Goal: Information Seeking & Learning: Check status

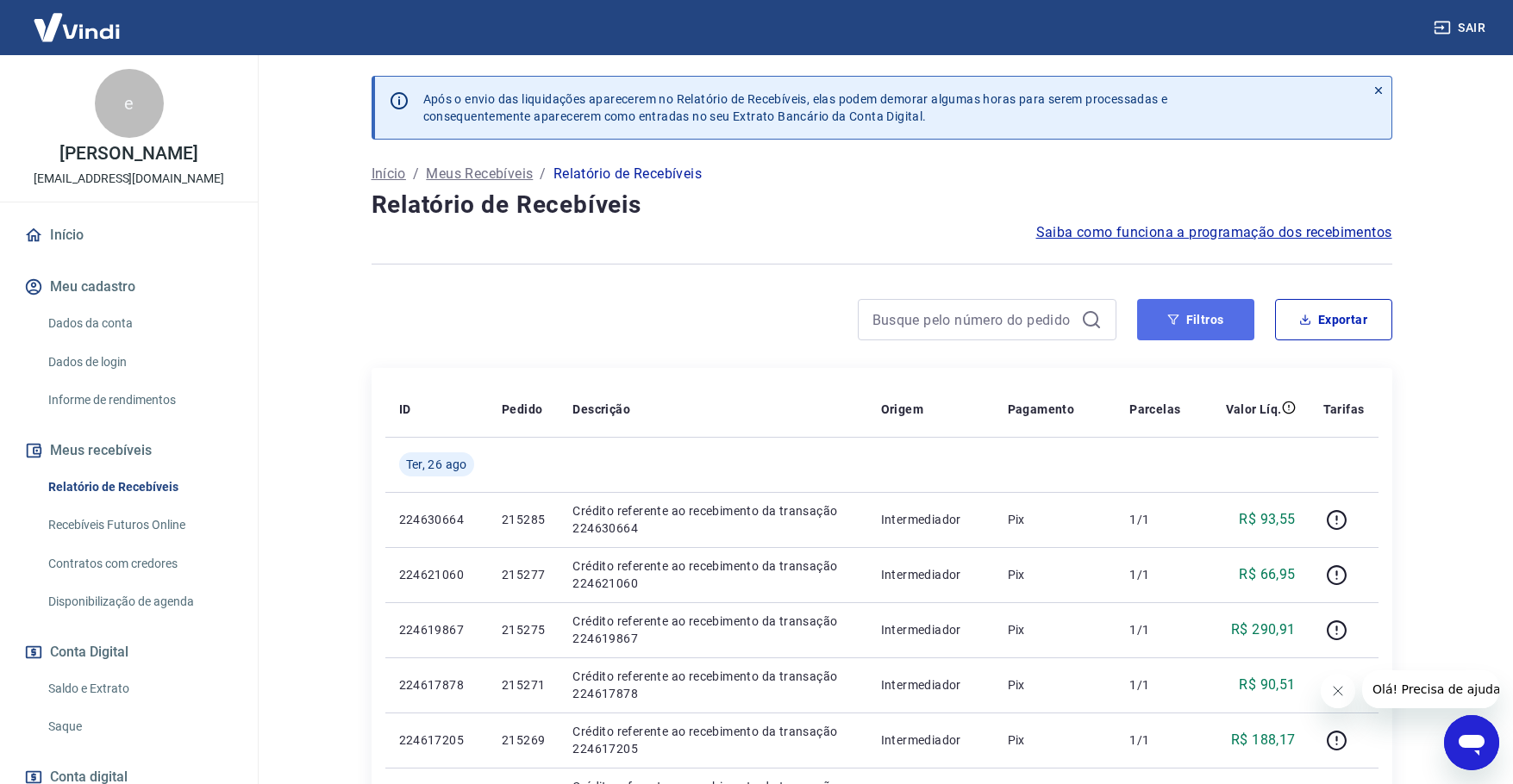
click at [1174, 304] on button "Filtros" at bounding box center [1196, 319] width 117 height 41
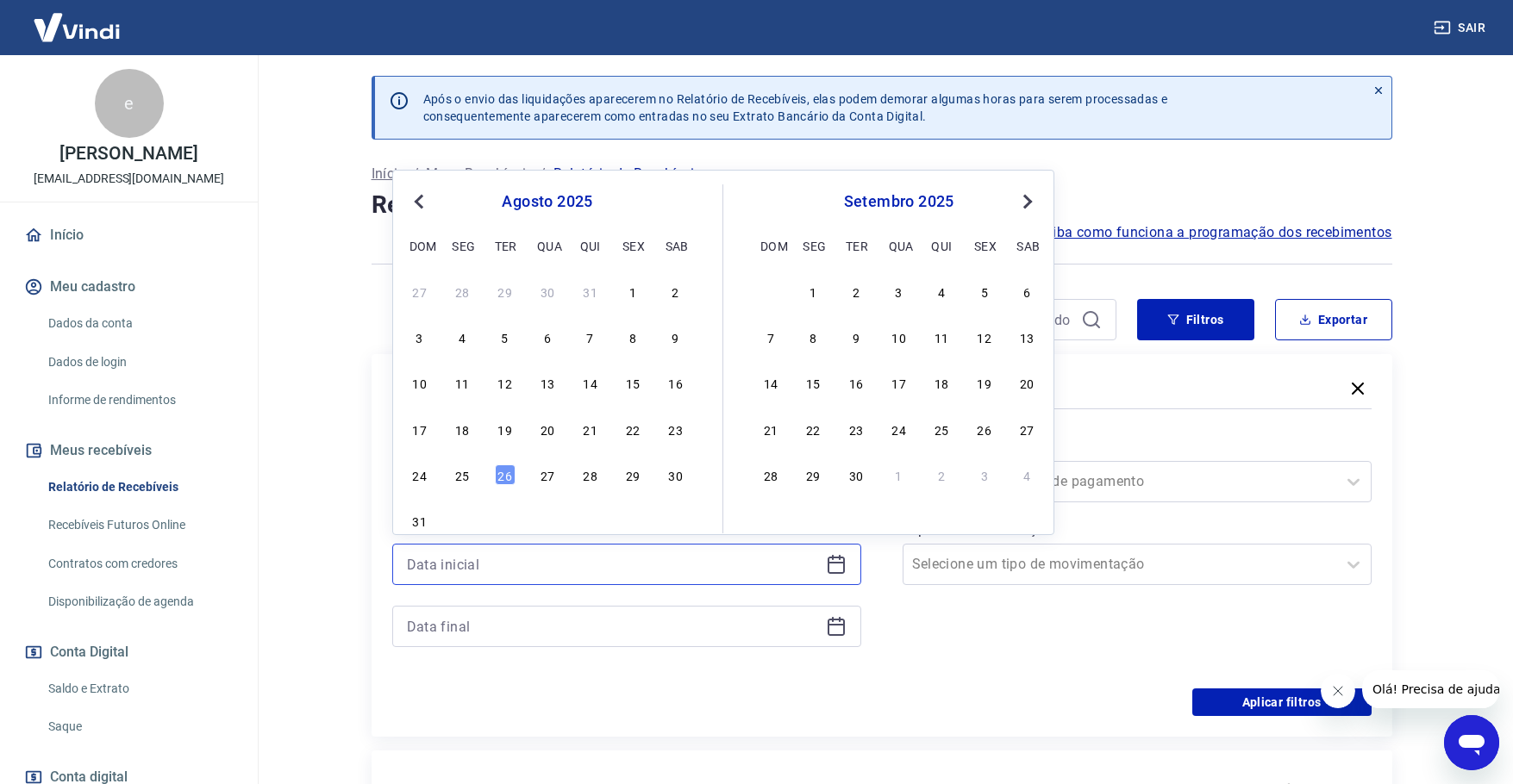
click at [450, 575] on input at bounding box center [612, 564] width 412 height 26
click at [504, 481] on div "26" at bounding box center [505, 474] width 20 height 20
type input "[DATE]"
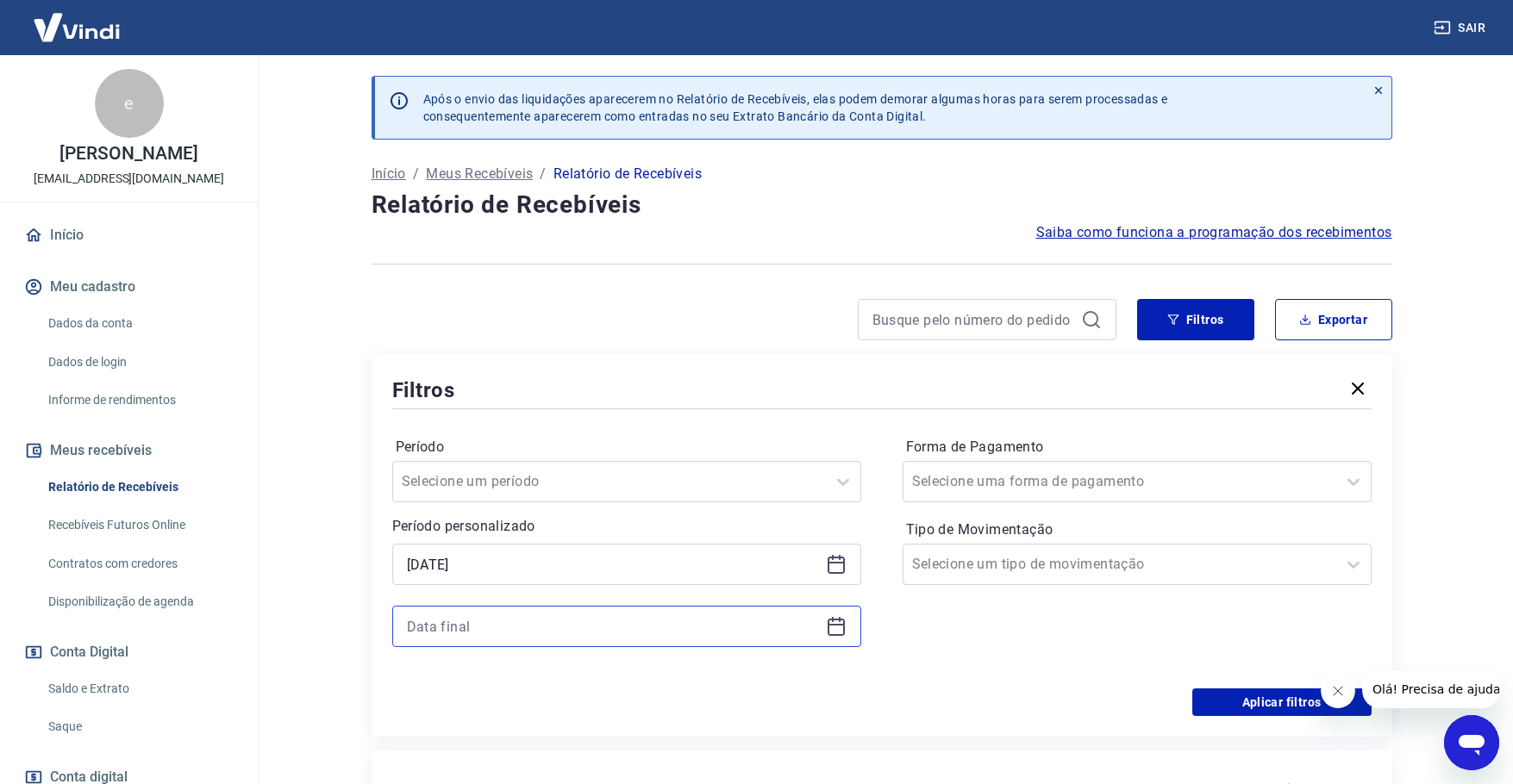
click at [473, 624] on input at bounding box center [612, 626] width 412 height 26
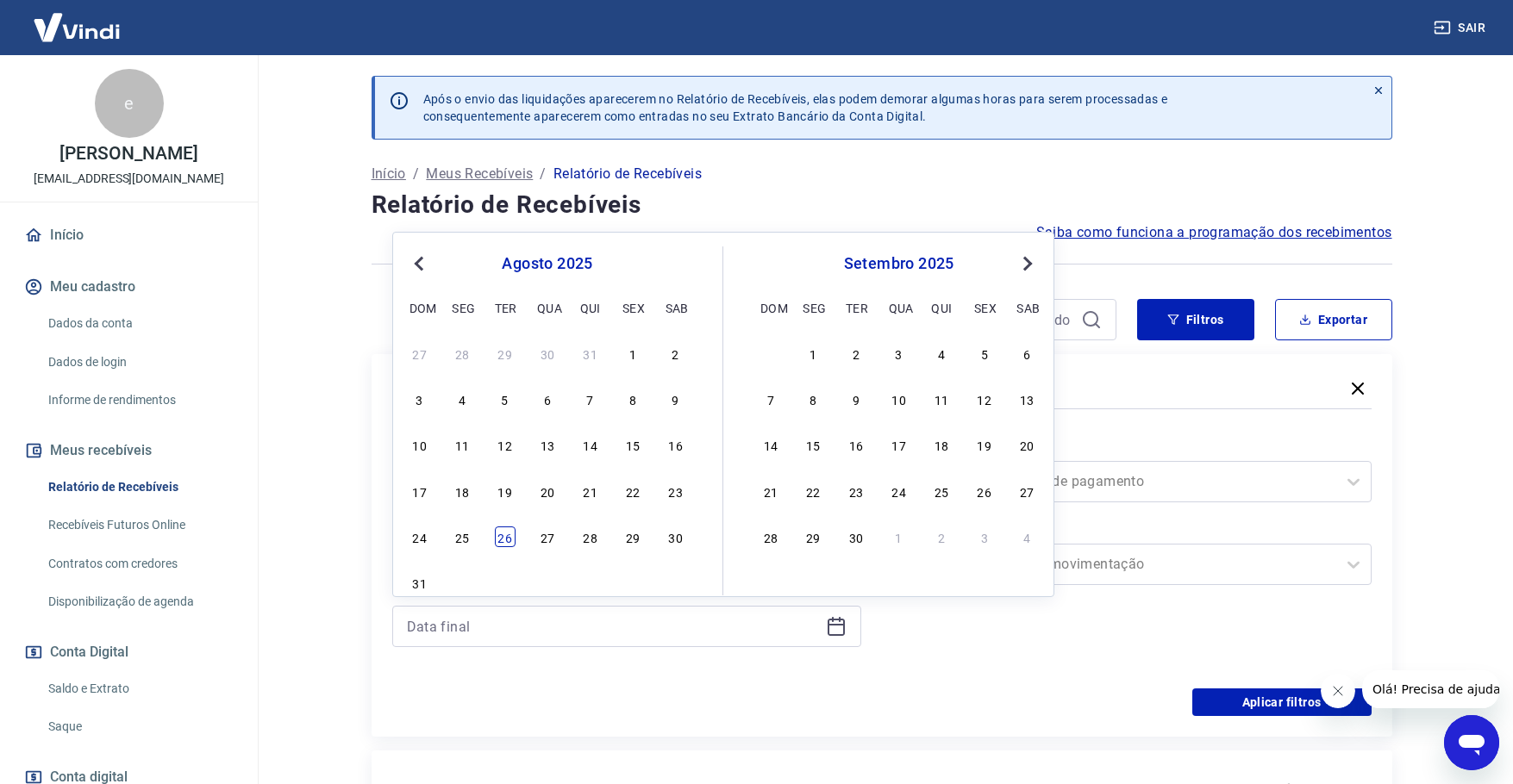
click at [495, 534] on div "26" at bounding box center [505, 537] width 20 height 20
type input "[DATE]"
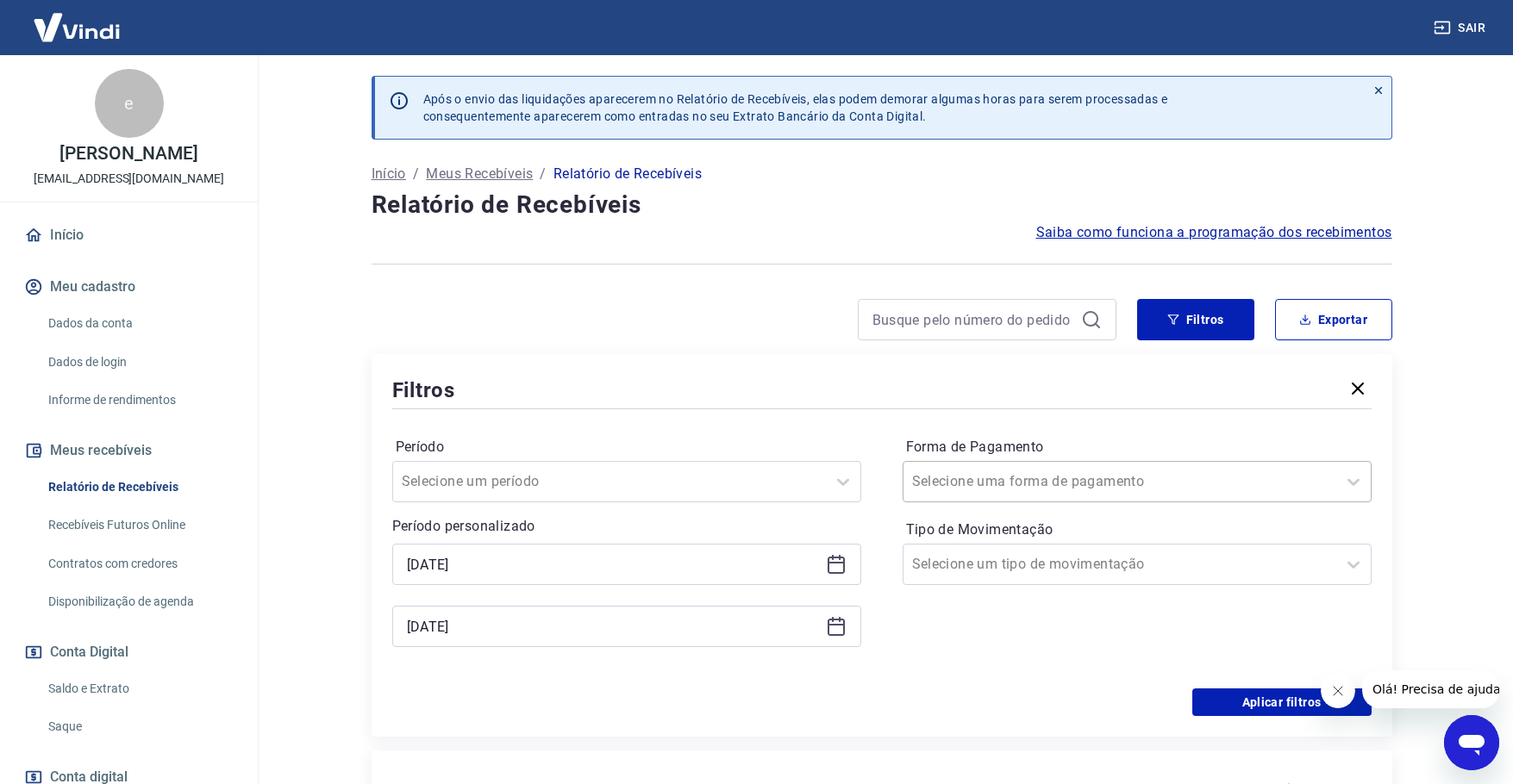
click at [1222, 465] on div "Selecione uma forma de pagamento" at bounding box center [1137, 481] width 469 height 41
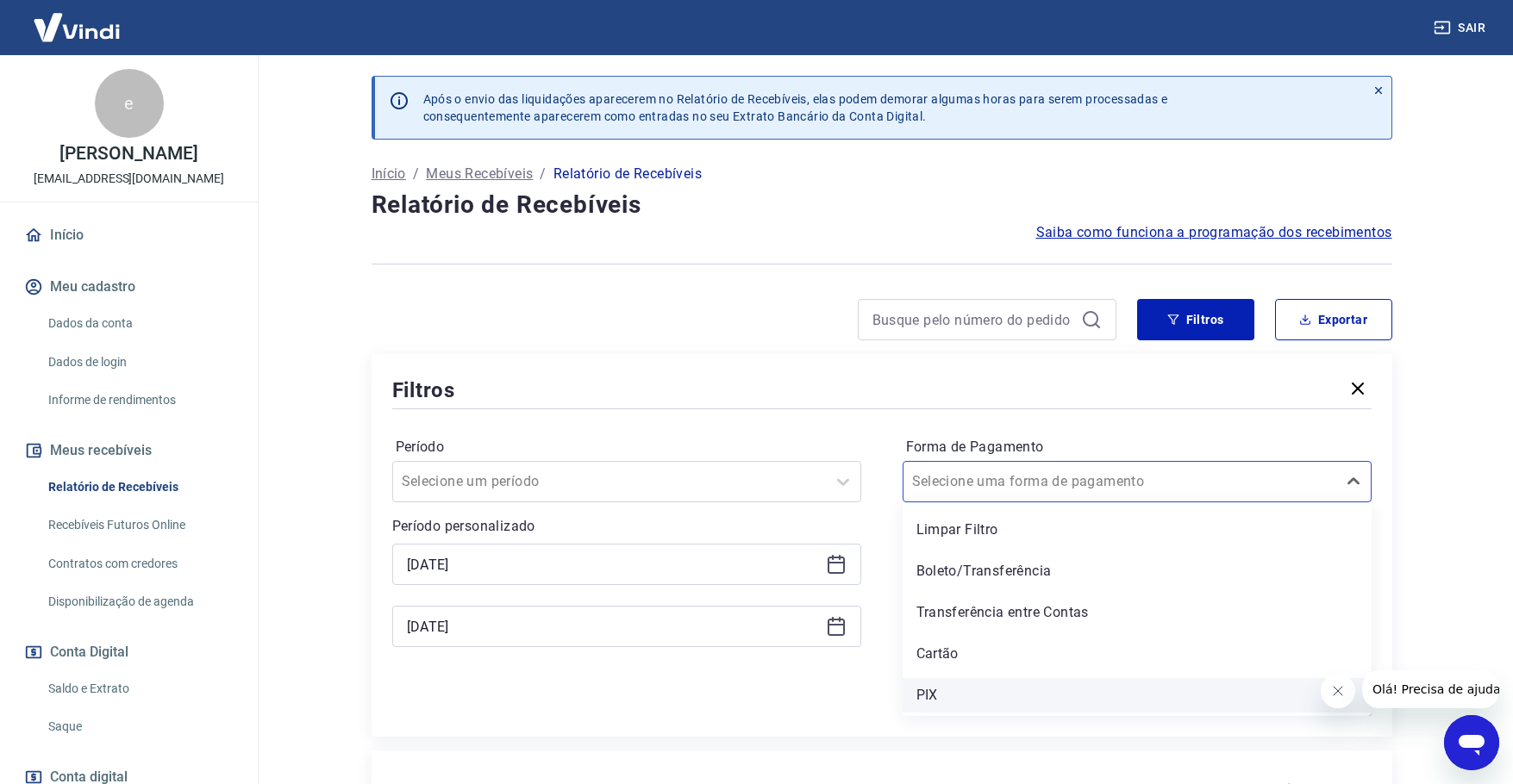
click at [941, 697] on div "PIX" at bounding box center [1137, 695] width 469 height 35
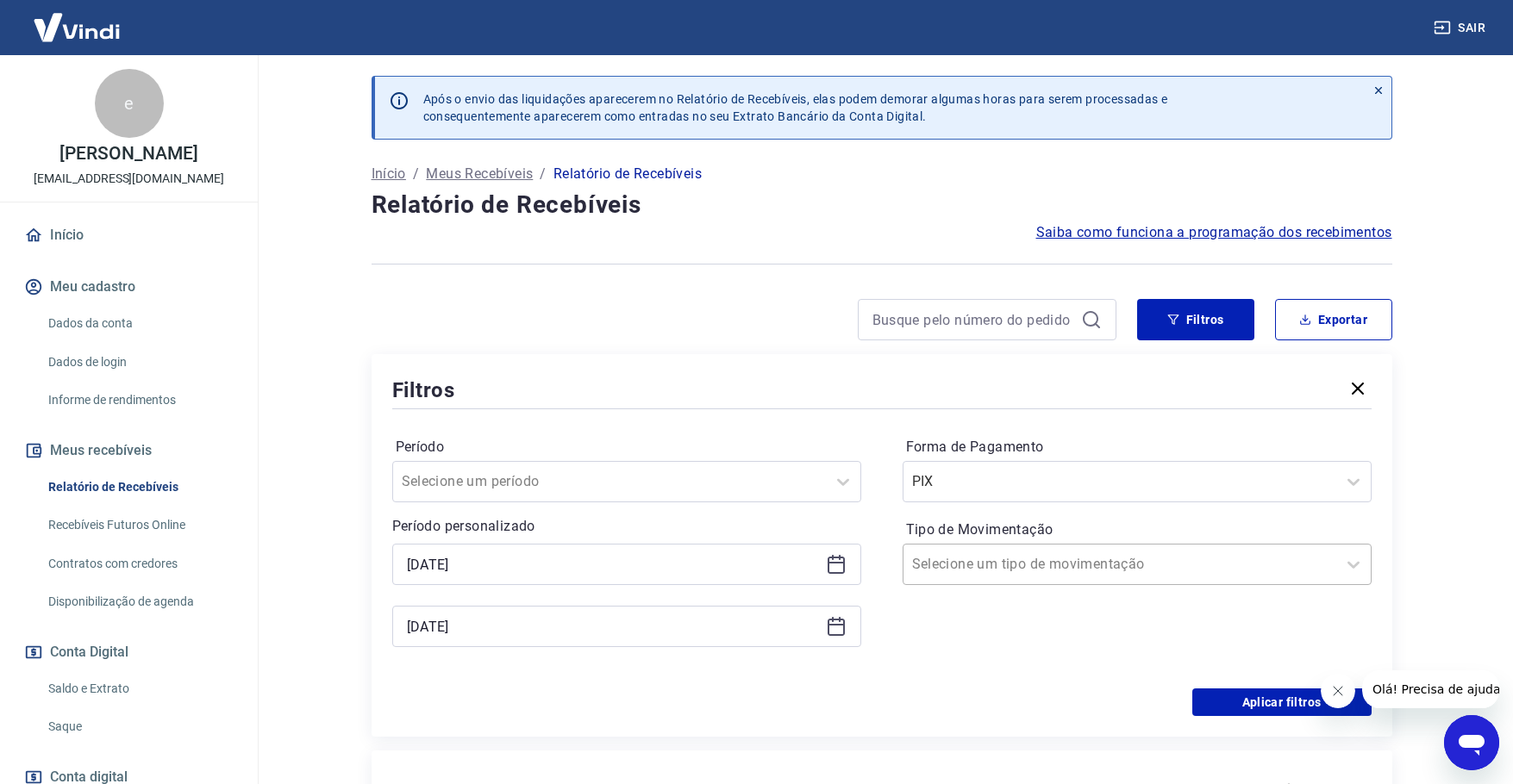
click at [990, 574] on input "Tipo de Movimentação" at bounding box center [999, 564] width 174 height 20
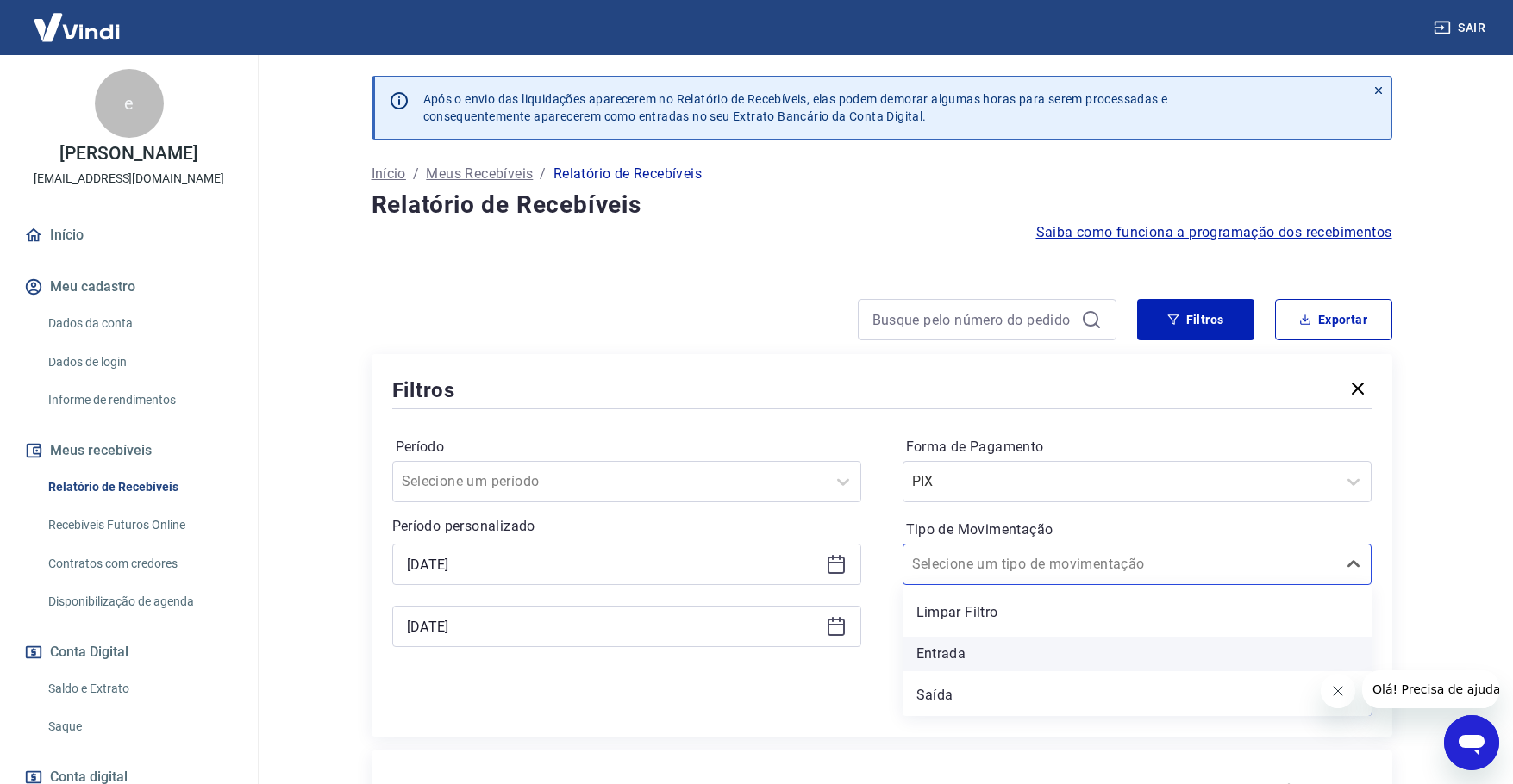
click at [949, 655] on div "Entrada" at bounding box center [1137, 654] width 469 height 35
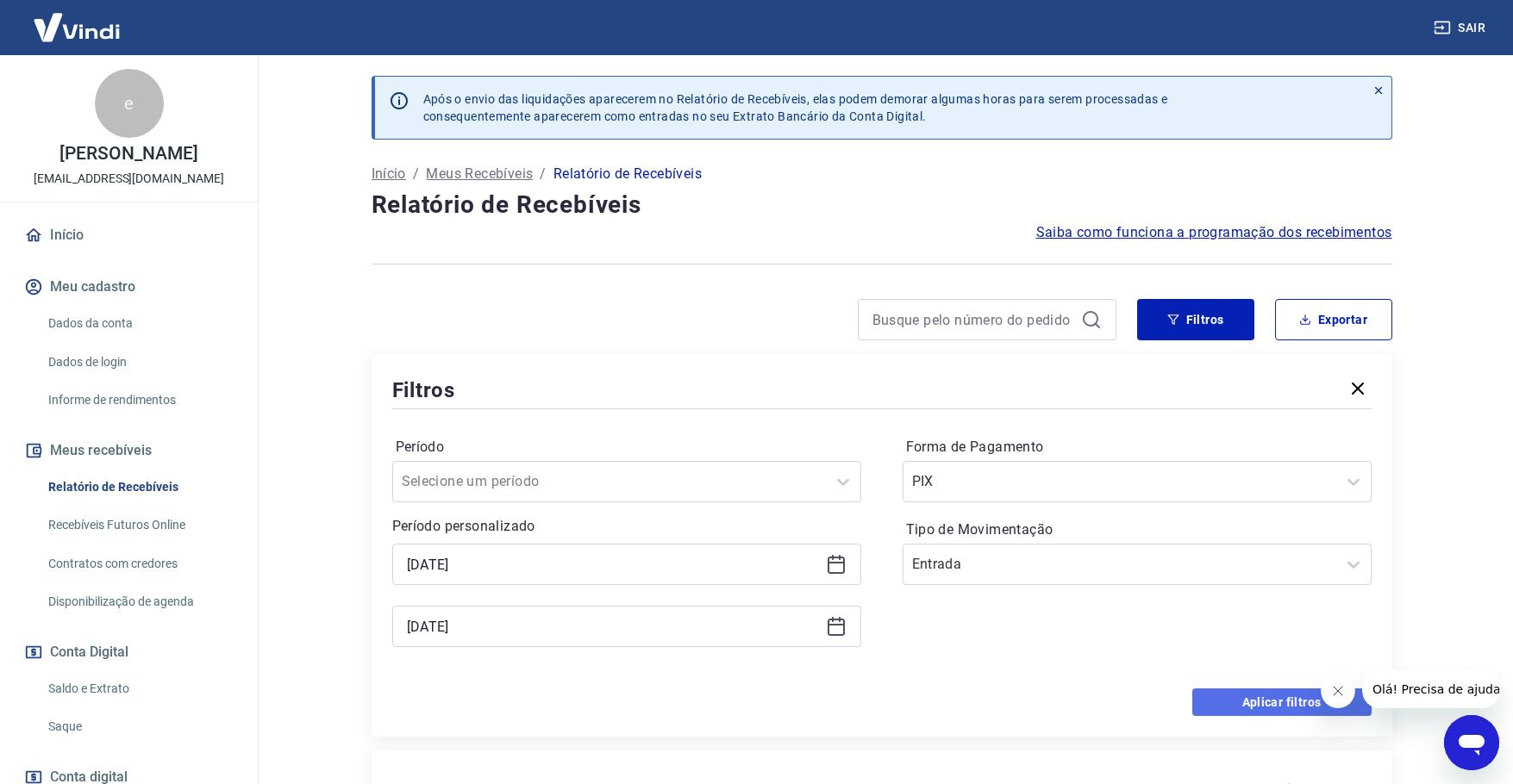
click at [1250, 701] on button "Aplicar filtros" at bounding box center [1282, 702] width 179 height 28
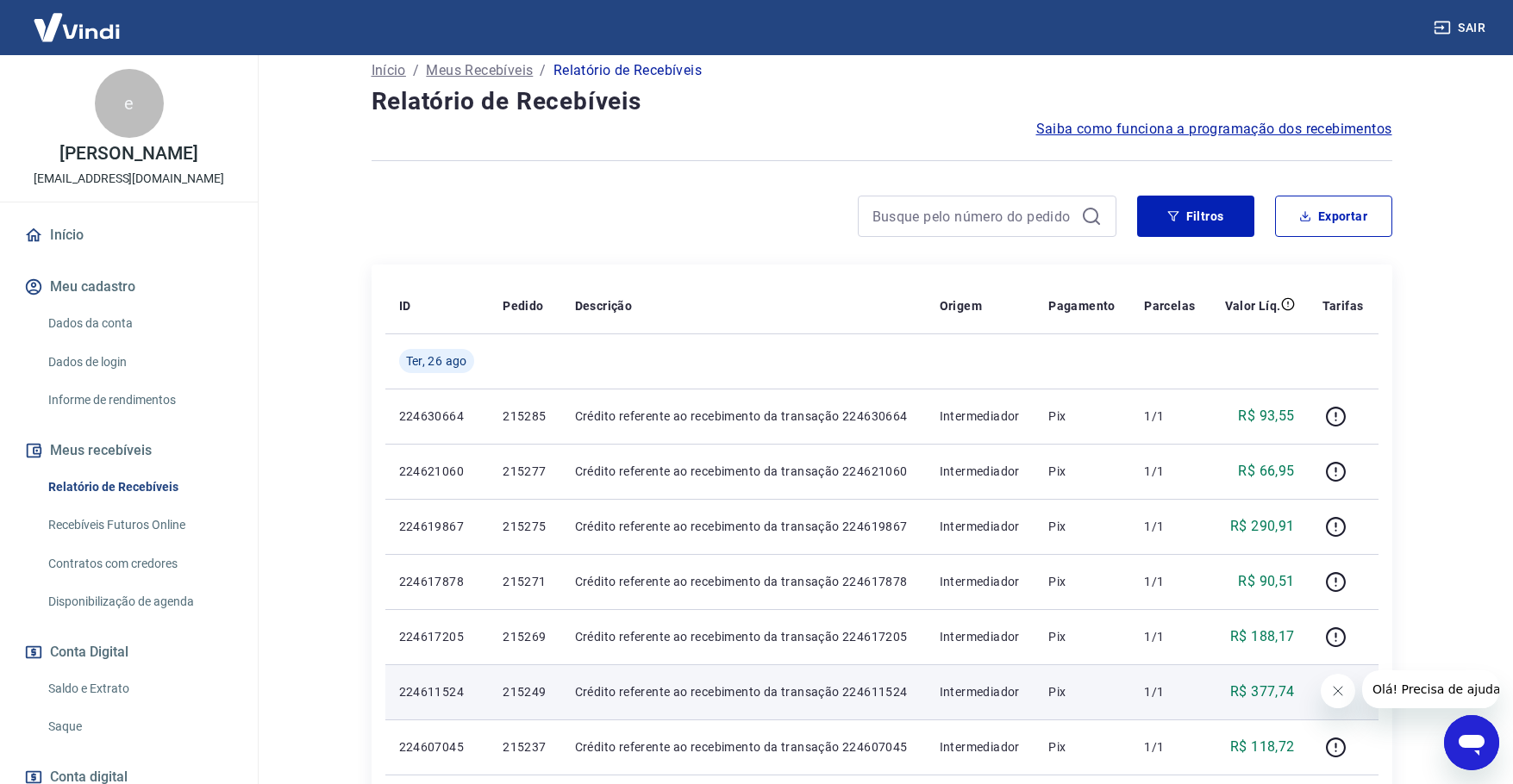
scroll to position [86, 0]
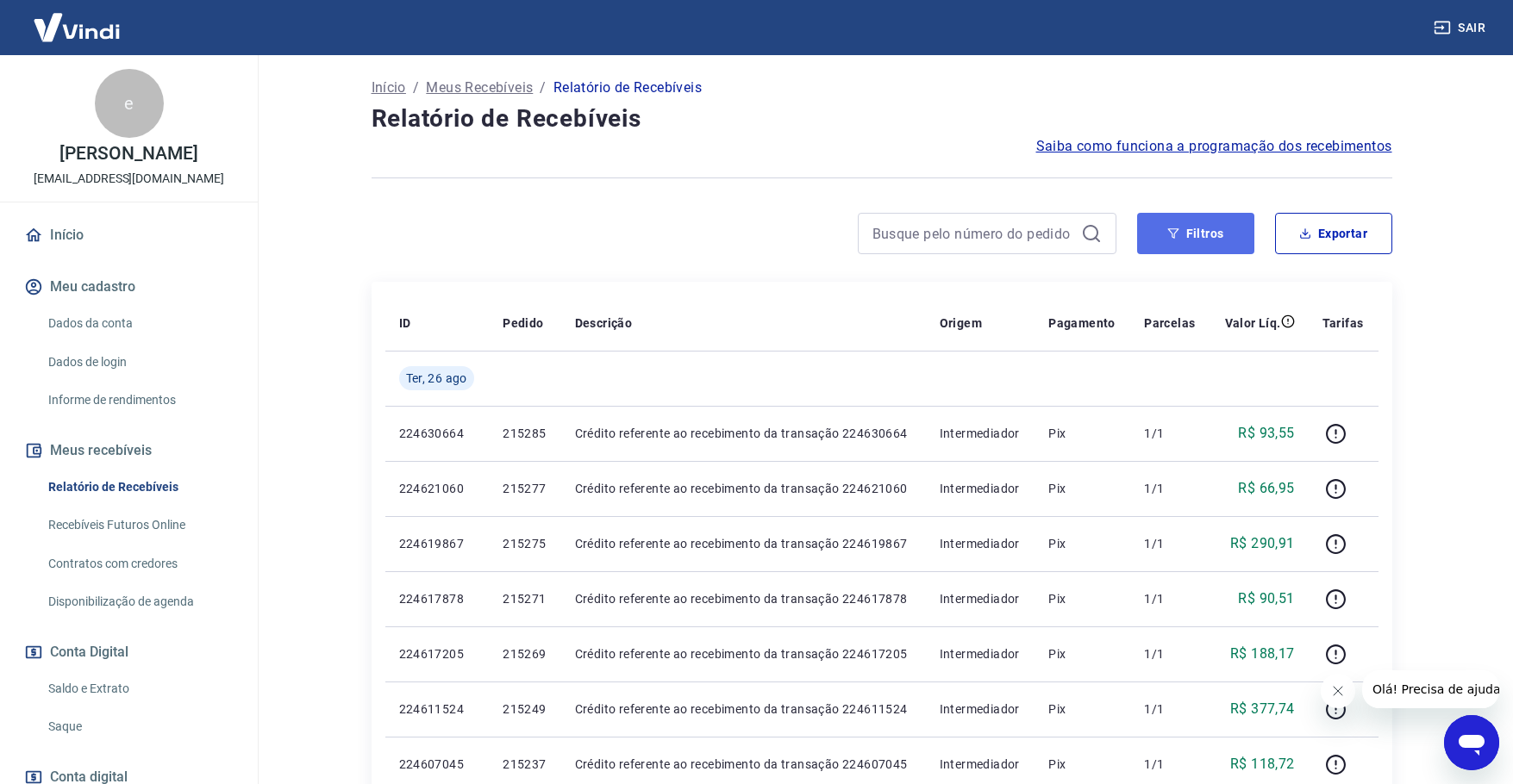
click at [1241, 239] on button "Filtros" at bounding box center [1196, 233] width 117 height 41
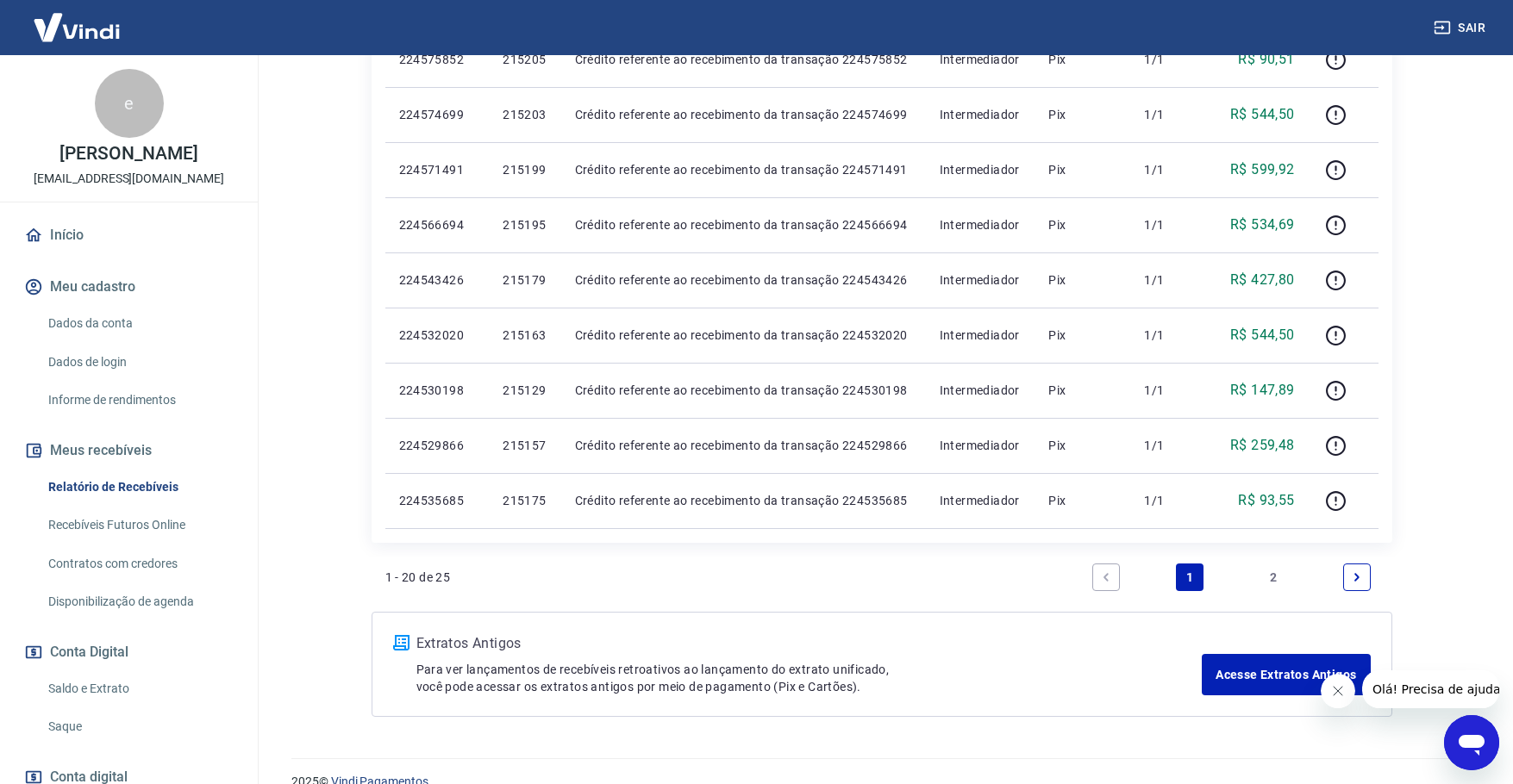
scroll to position [1477, 0]
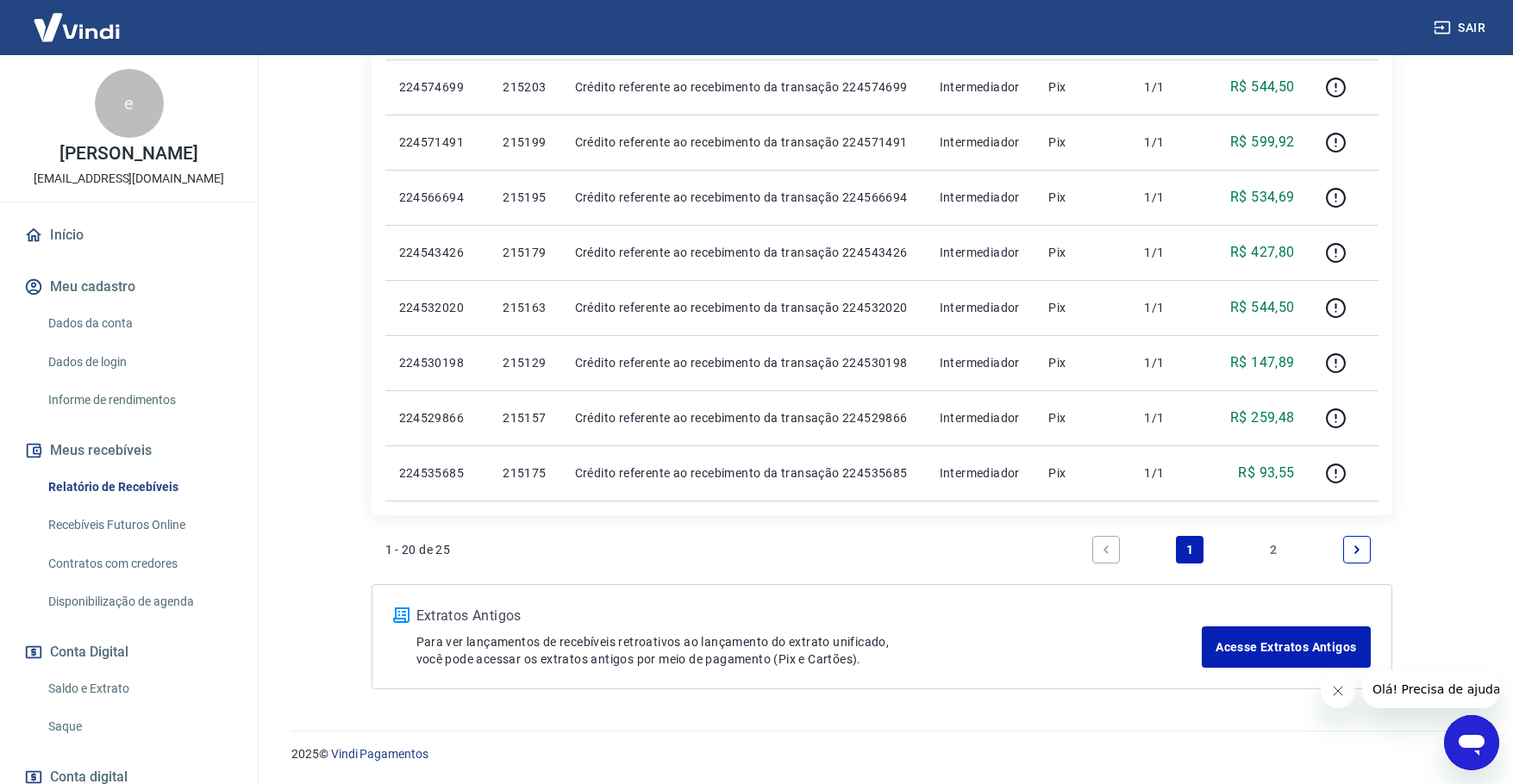
click at [1276, 553] on link "2" at bounding box center [1273, 549] width 28 height 28
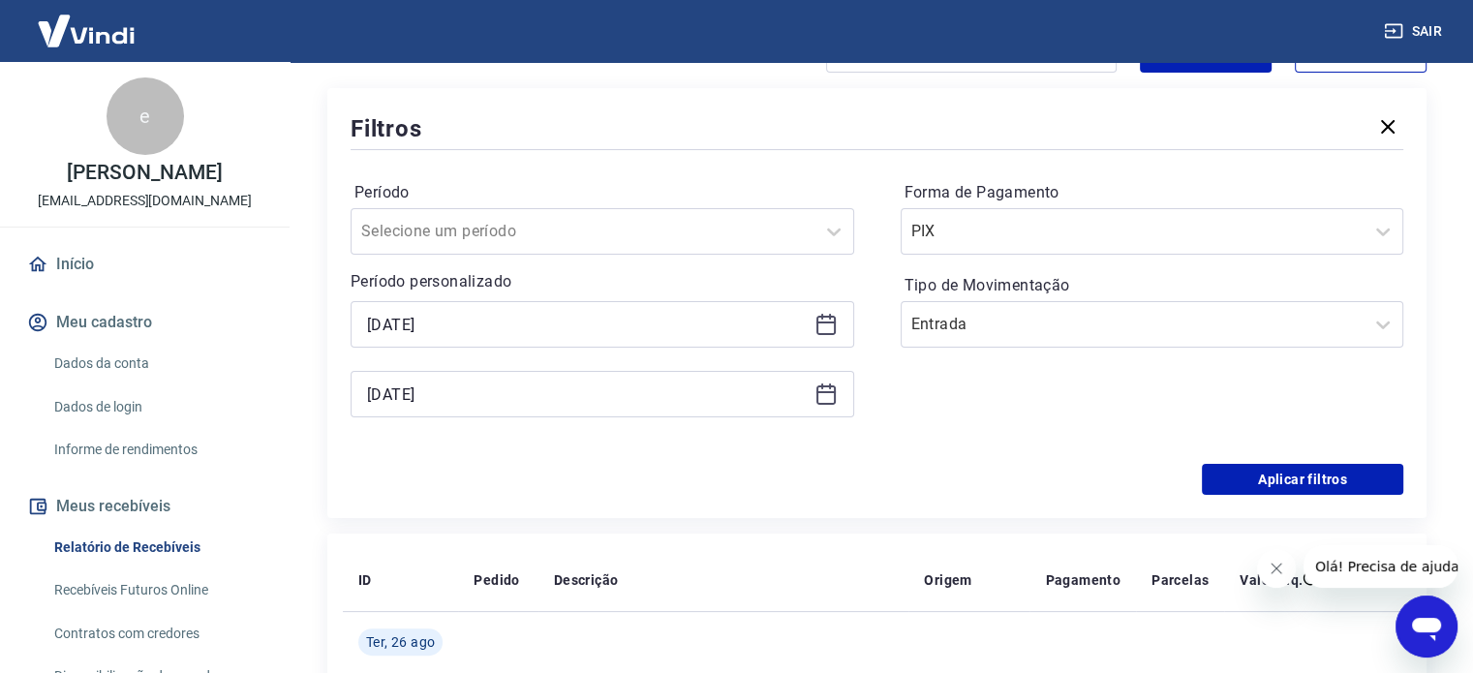
scroll to position [244, 0]
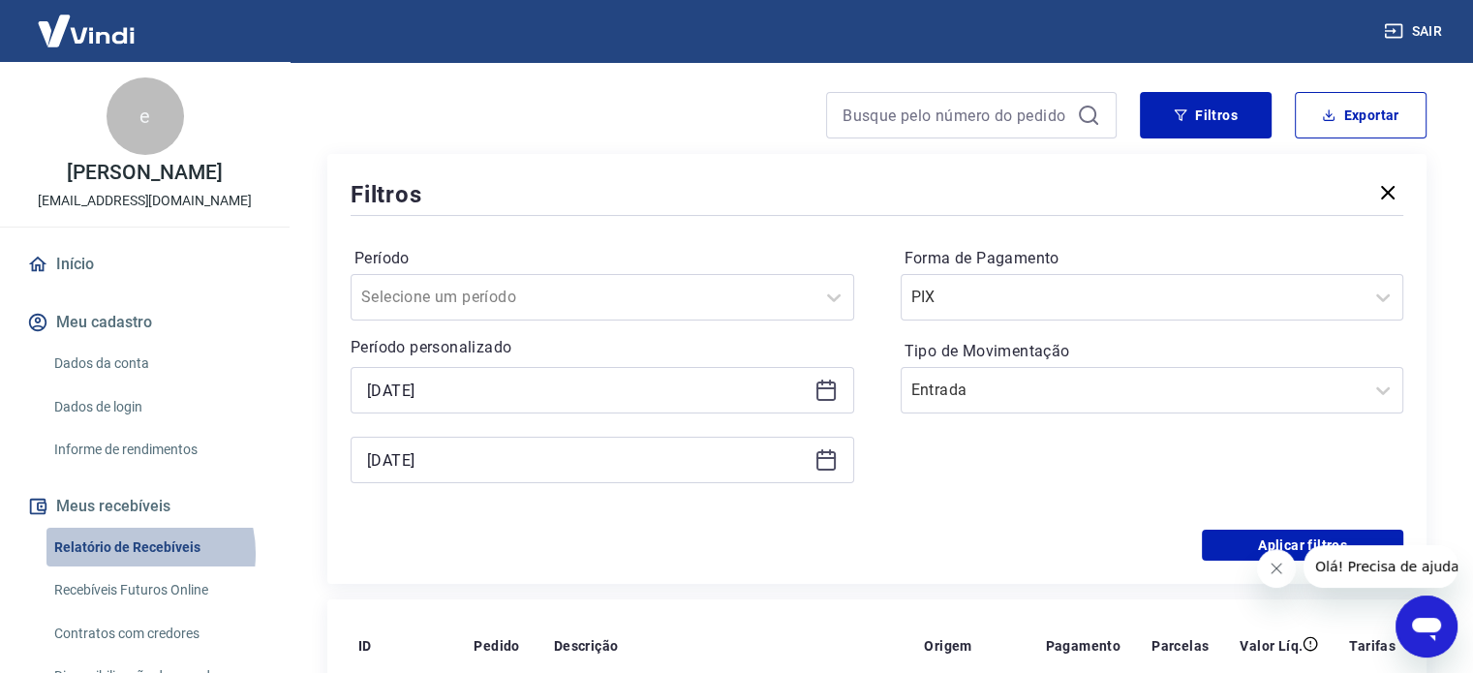
click at [134, 553] on link "Relatório de Recebíveis" at bounding box center [156, 548] width 220 height 40
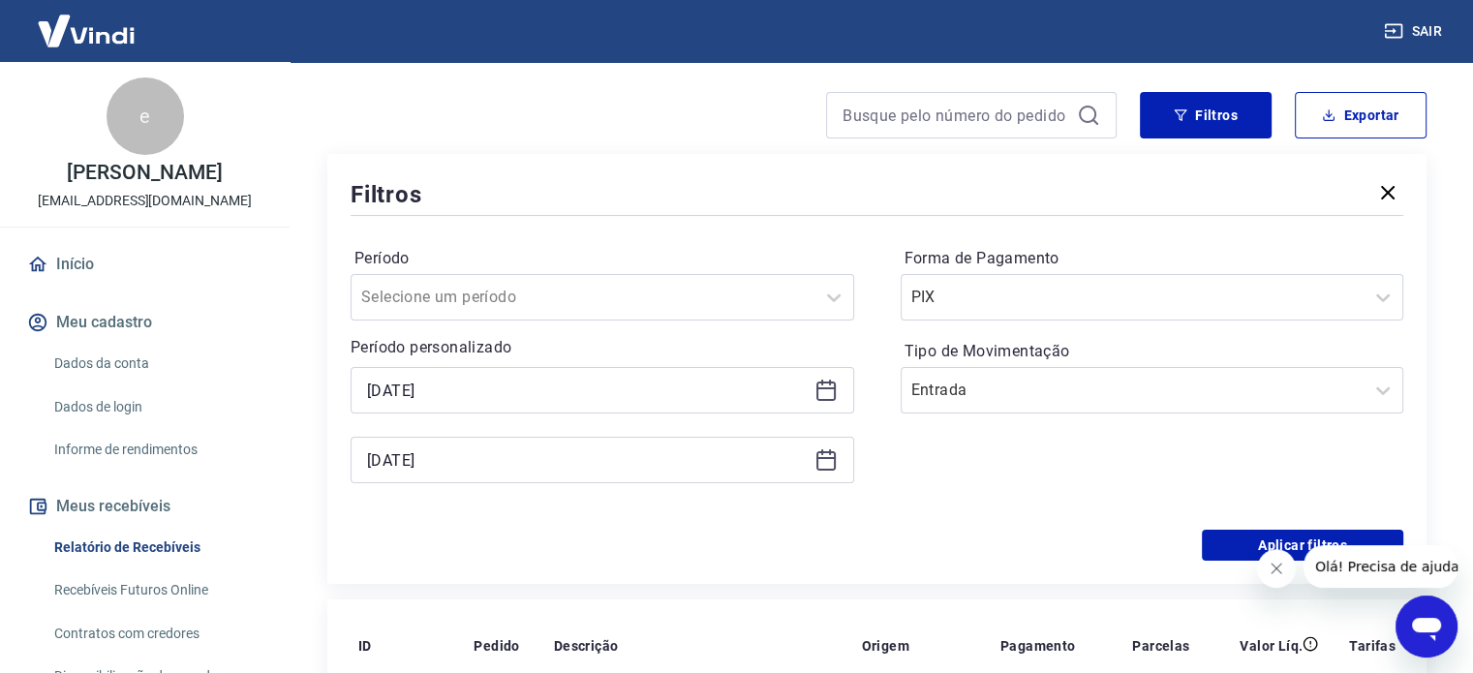
click at [94, 602] on link "Recebíveis Futuros Online" at bounding box center [156, 591] width 220 height 40
click at [103, 631] on link "Contratos com credores" at bounding box center [156, 634] width 220 height 40
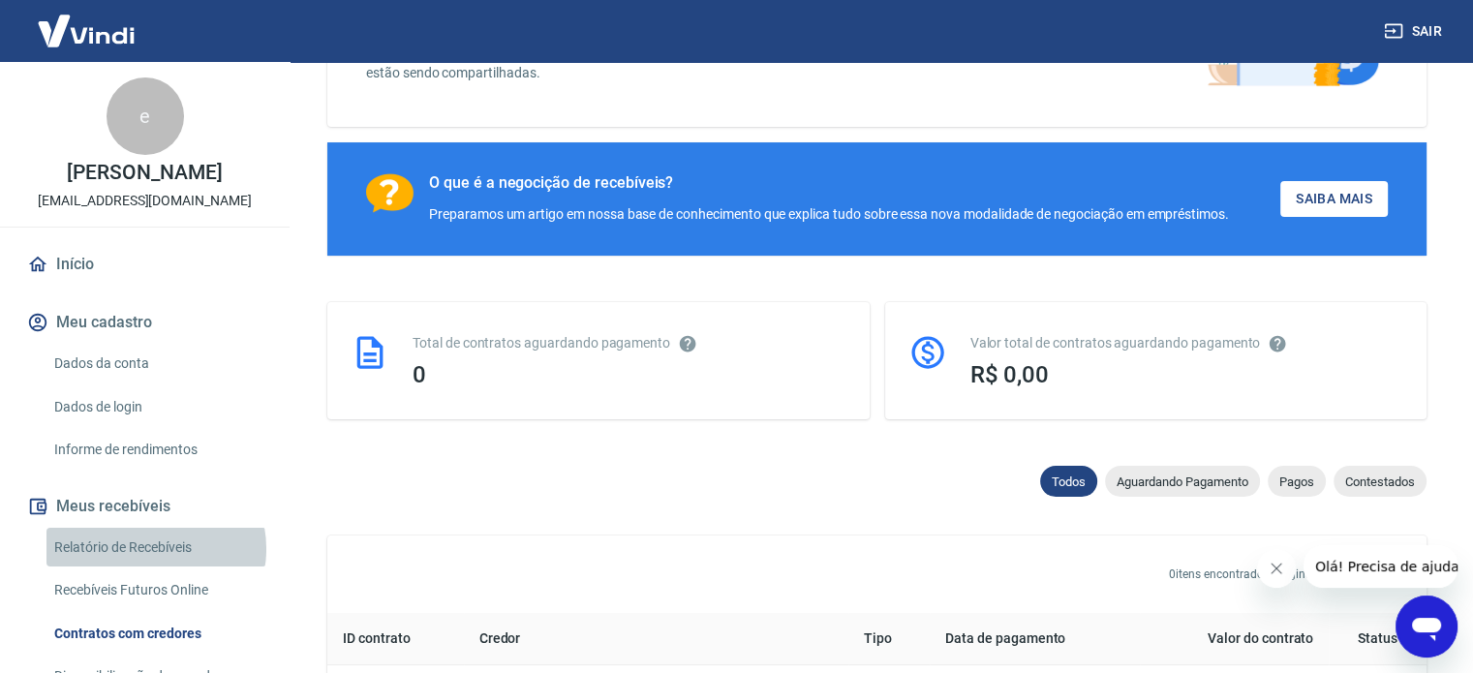
click at [155, 548] on link "Relatório de Recebíveis" at bounding box center [156, 548] width 220 height 40
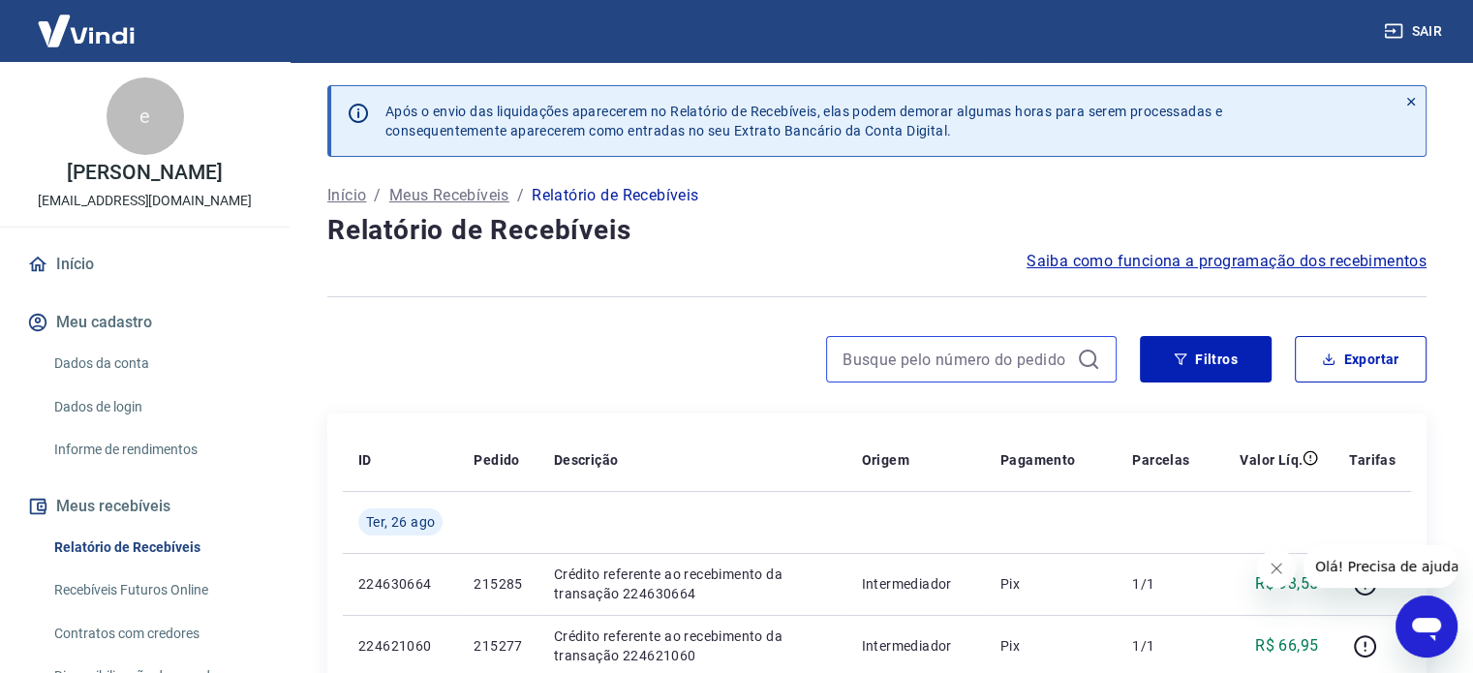
click at [978, 366] on input at bounding box center [956, 359] width 227 height 29
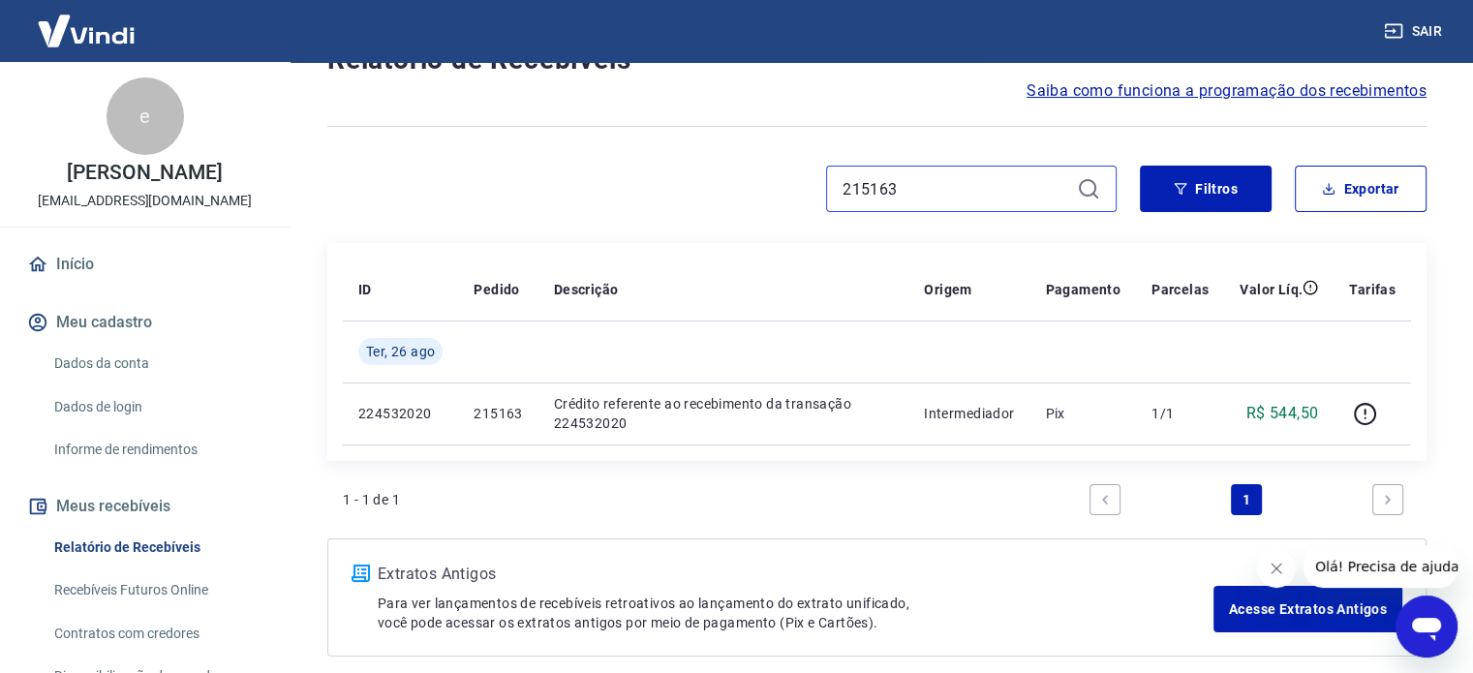
scroll to position [194, 0]
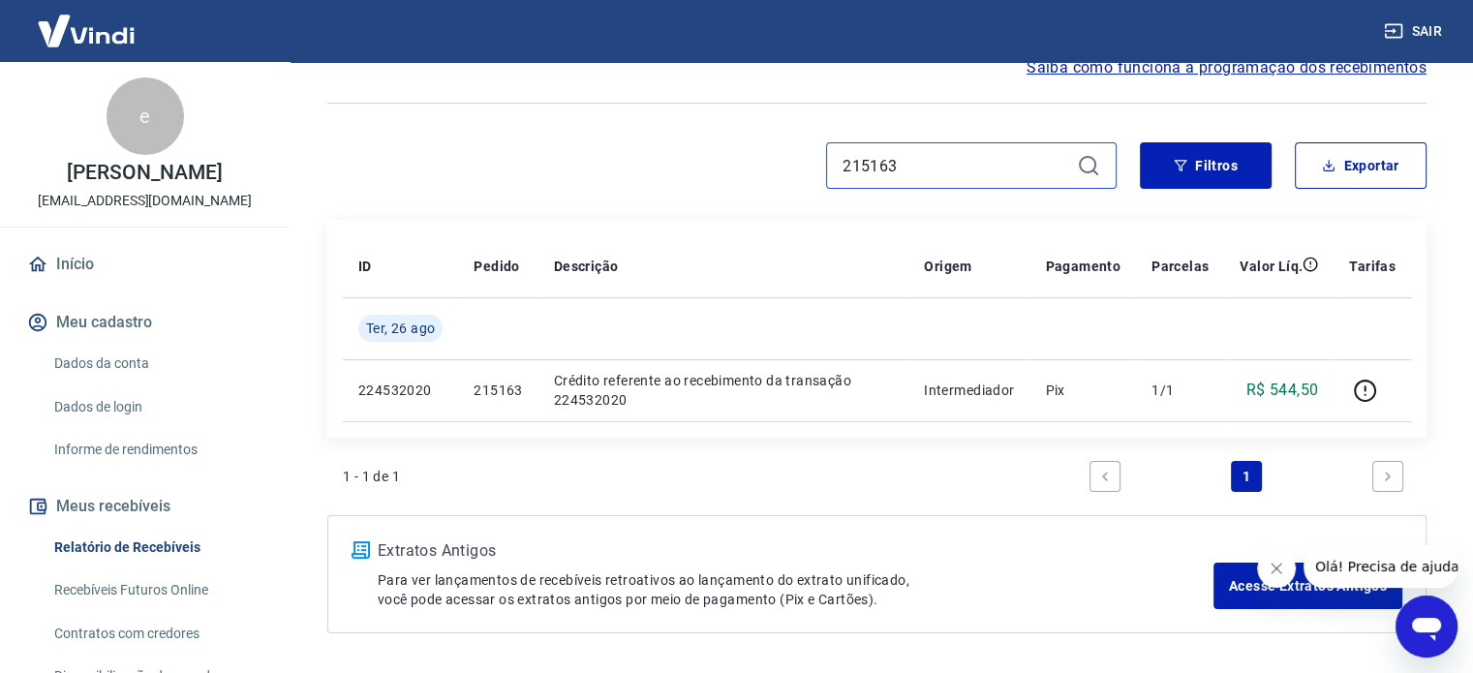
click at [941, 166] on input "215163" at bounding box center [956, 165] width 227 height 29
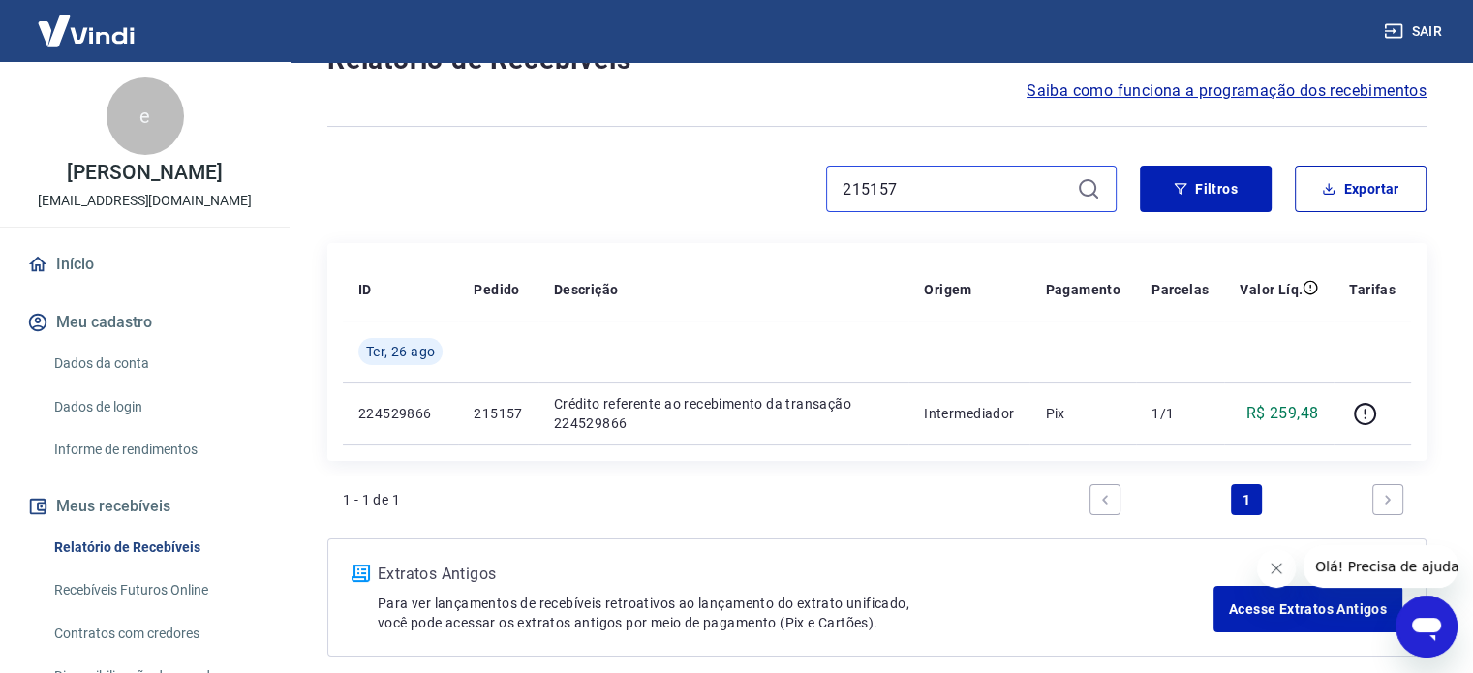
scroll to position [194, 0]
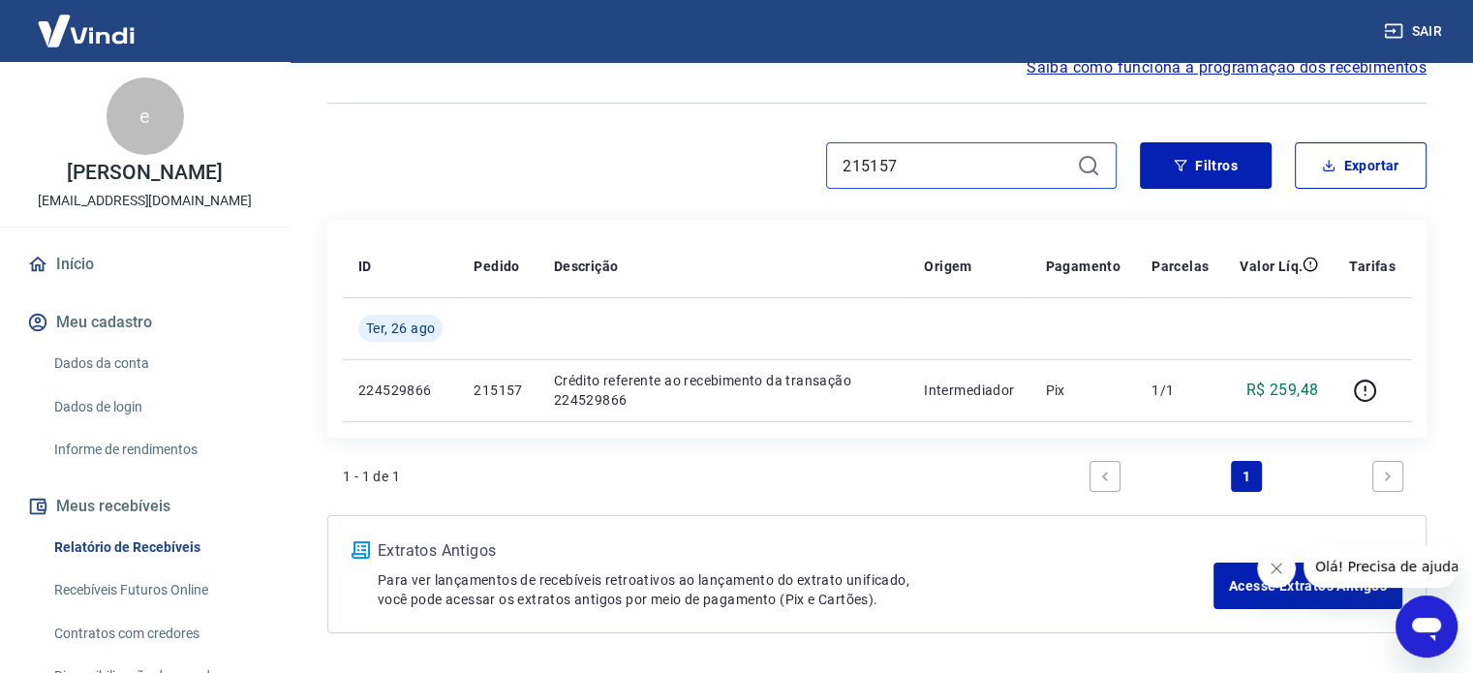
click at [932, 170] on input "215157" at bounding box center [956, 165] width 227 height 29
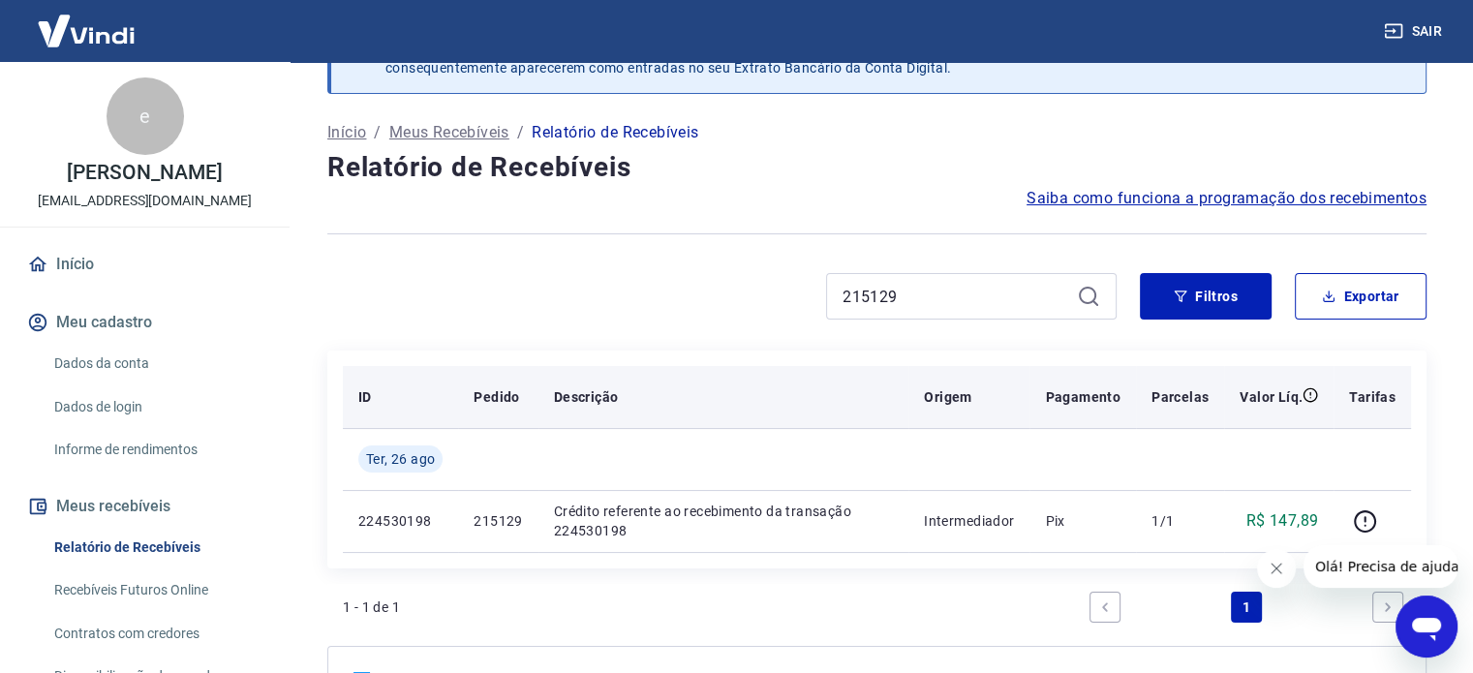
scroll to position [97, 0]
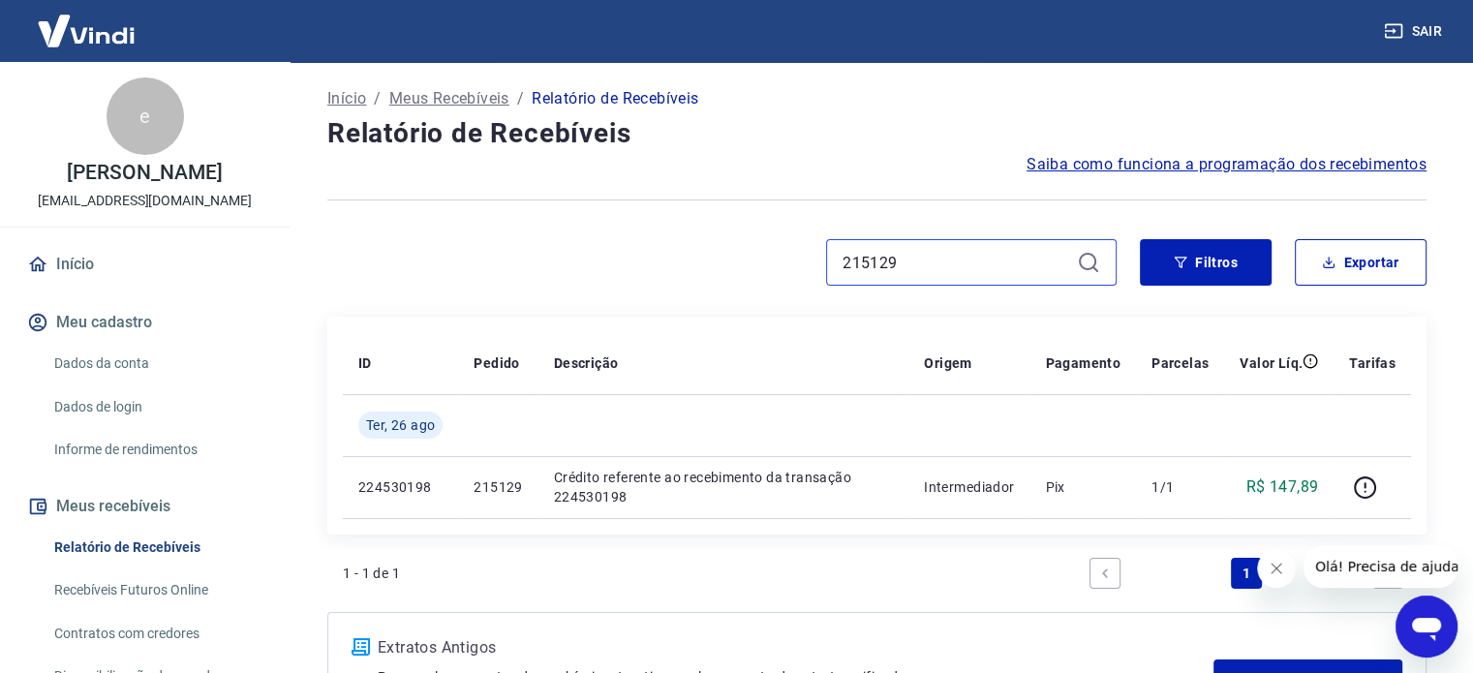
drag, startPoint x: 952, startPoint y: 274, endPoint x: 732, endPoint y: 272, distance: 219.9
click at [732, 272] on div "215129" at bounding box center [721, 262] width 789 height 46
click at [930, 259] on input "215129" at bounding box center [956, 262] width 227 height 29
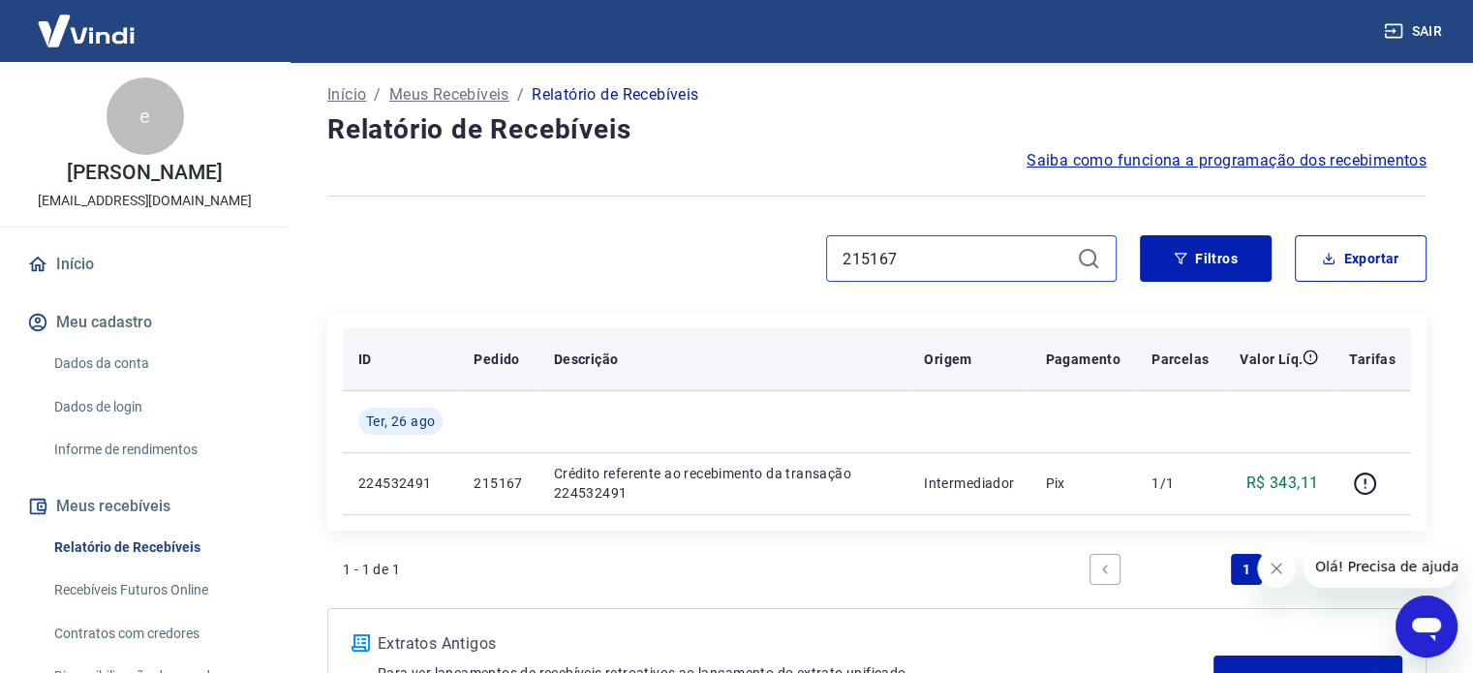
scroll to position [194, 0]
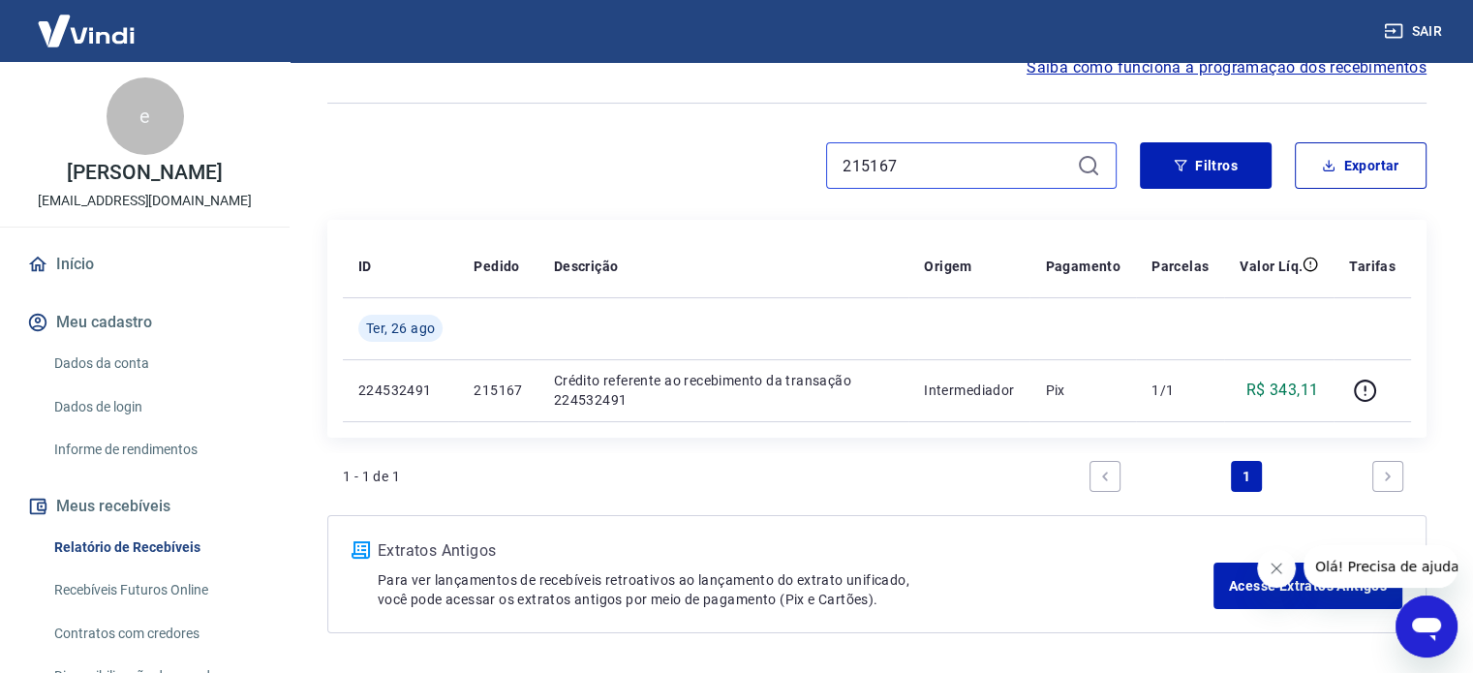
drag, startPoint x: 938, startPoint y: 166, endPoint x: 731, endPoint y: 164, distance: 206.3
click at [731, 164] on div "215167" at bounding box center [721, 165] width 789 height 46
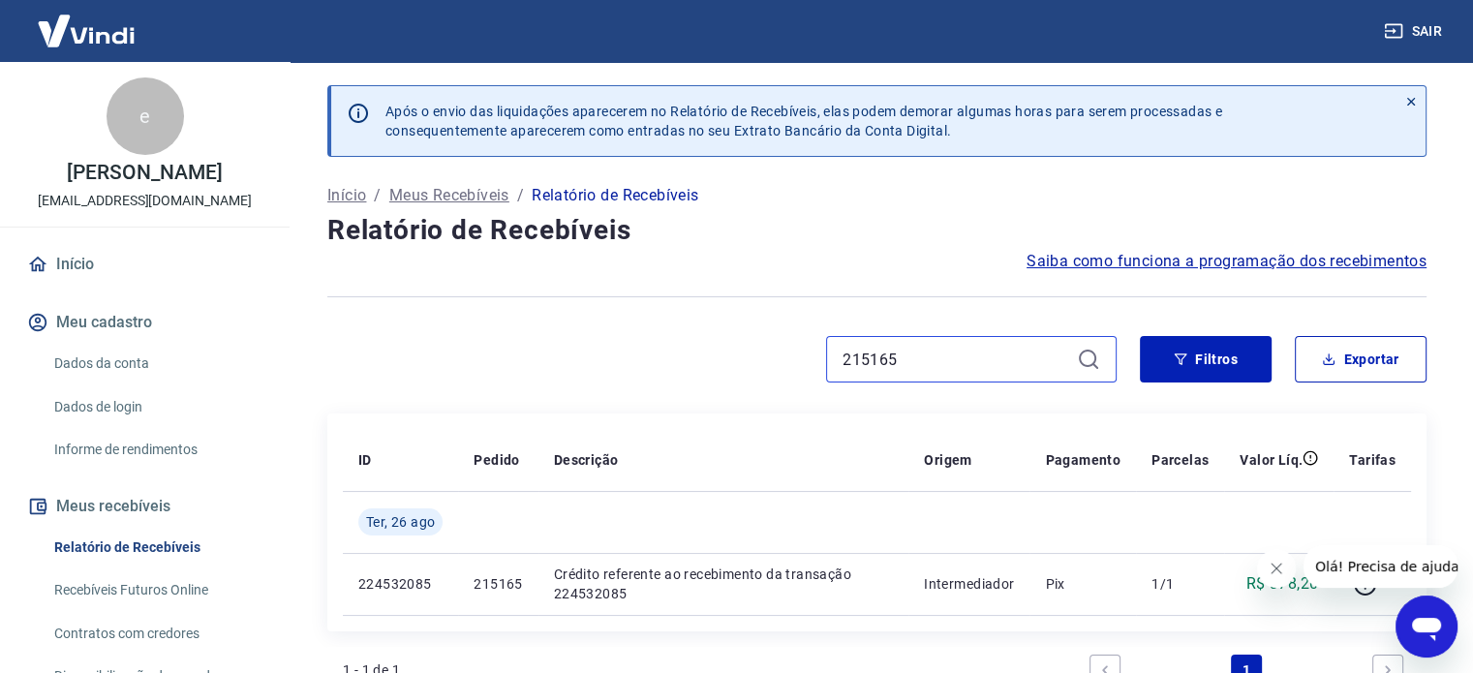
drag, startPoint x: 931, startPoint y: 364, endPoint x: 676, endPoint y: 318, distance: 259.0
click at [676, 319] on div "Após o envio das liquidações aparecerem no Relatório de Recebíveis, elas podem …" at bounding box center [877, 456] width 1146 height 788
type input "213581"
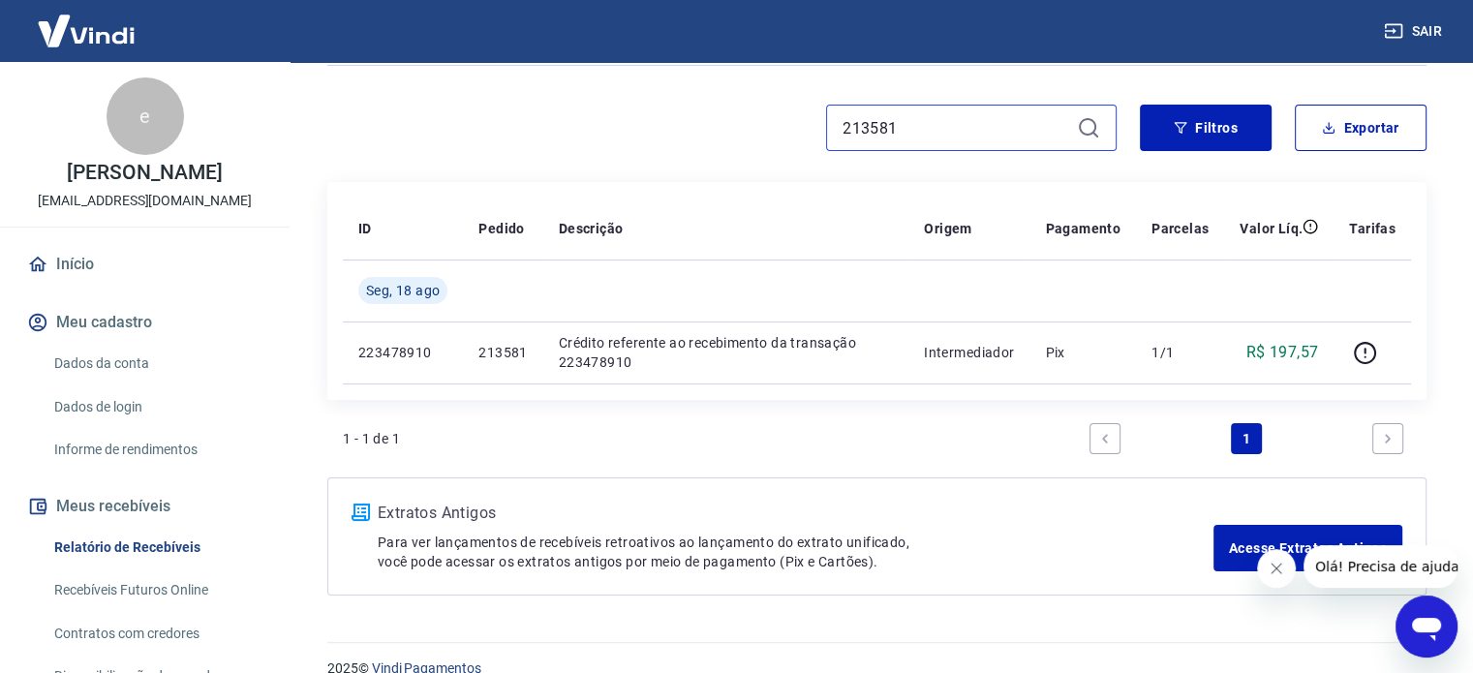
scroll to position [259, 0]
